Goal: Book appointment/travel/reservation

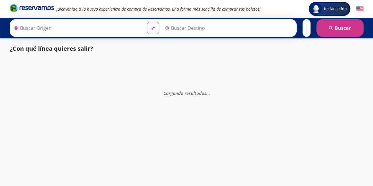
type input "Atlacomulco, [GEOGRAPHIC_DATA]"
type input "Jilotepec, [GEOGRAPHIC_DATA]"
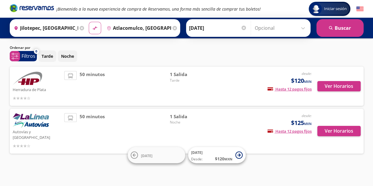
scroll to position [8, 0]
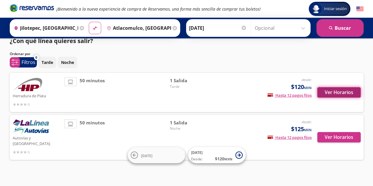
click at [347, 92] on button "Ver Horarios" at bounding box center [339, 92] width 43 height 10
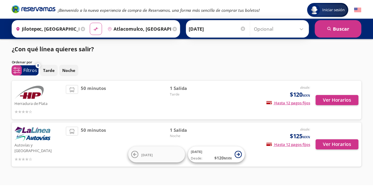
scroll to position [8, 0]
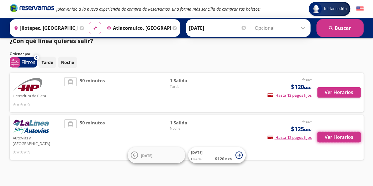
click at [332, 137] on button "Ver Horarios" at bounding box center [339, 137] width 43 height 10
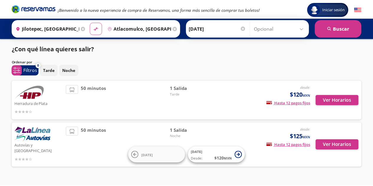
scroll to position [8, 0]
